Goal: Information Seeking & Learning: Learn about a topic

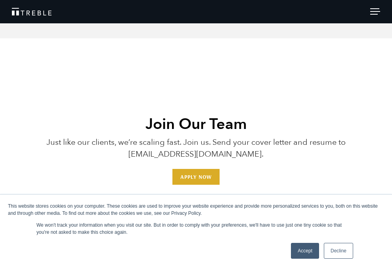
scroll to position [2140, 0]
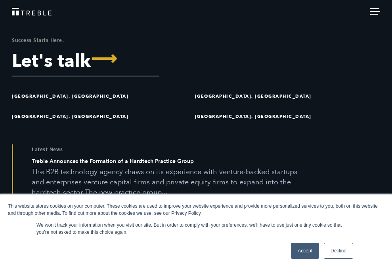
click at [309, 248] on link "Accept" at bounding box center [305, 251] width 28 height 16
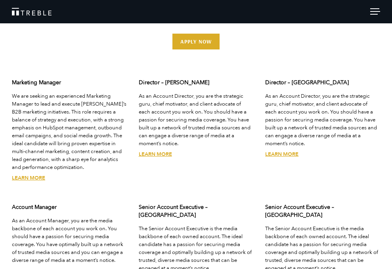
scroll to position [1653, 0]
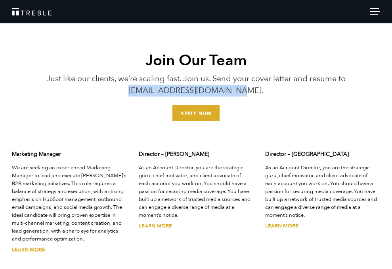
drag, startPoint x: 142, startPoint y: 79, endPoint x: 254, endPoint y: 79, distance: 112.5
click at [254, 79] on p "Just like our clients, we’re scaling fast. Join us. Send your cover letter and …" at bounding box center [196, 85] width 368 height 24
click at [364, 11] on link "Treble Homepage" at bounding box center [196, 12] width 368 height 8
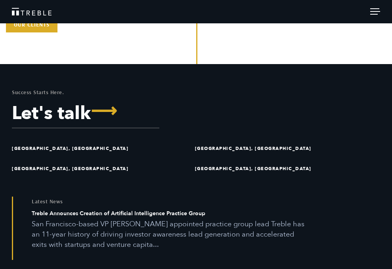
scroll to position [1835, 0]
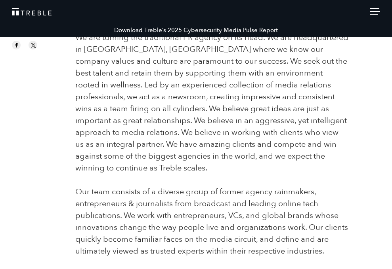
scroll to position [363, 0]
